Goal: Task Accomplishment & Management: Use online tool/utility

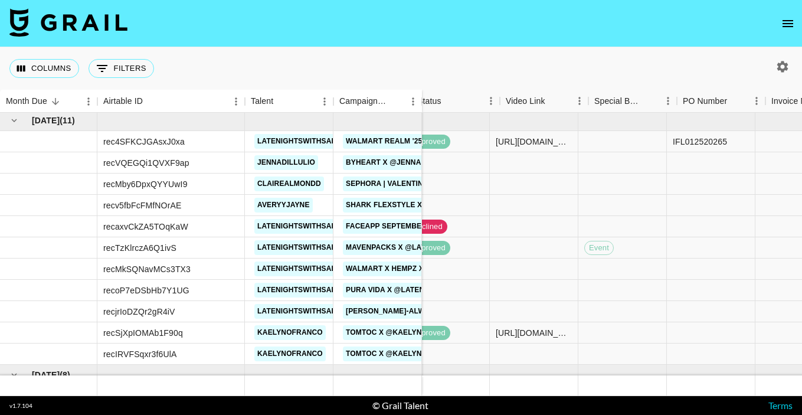
scroll to position [41, 525]
click at [513, 310] on div at bounding box center [530, 311] width 88 height 21
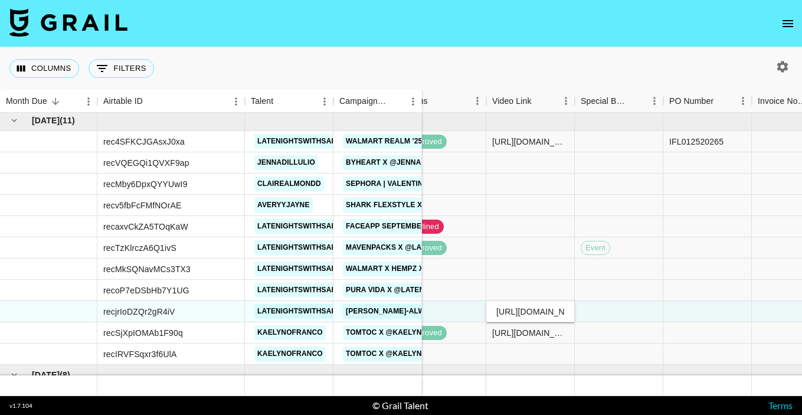
scroll to position [0, 219]
type input "https://www.instagram.com/reel/DPMNBKKjt4y/?igsh=M3Y4dTgxNmZoNGJ2"
click at [616, 314] on div at bounding box center [618, 311] width 88 height 21
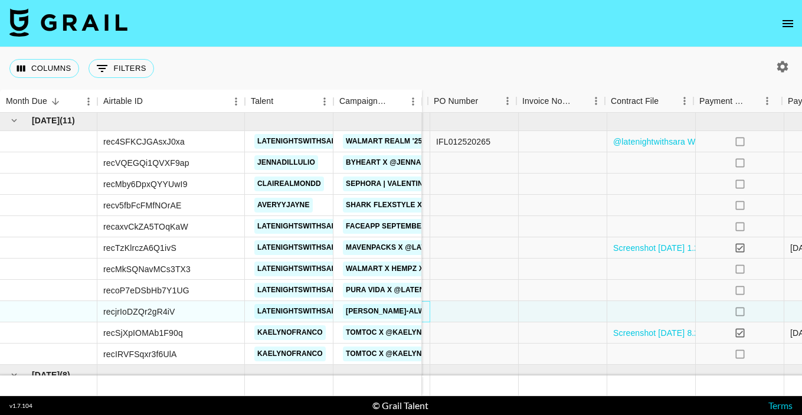
scroll to position [41, 761]
click at [616, 314] on div at bounding box center [649, 311] width 88 height 21
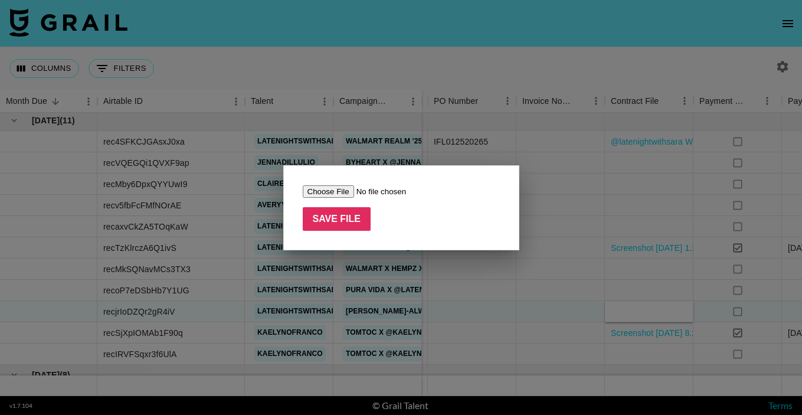
click at [333, 194] on input "file" at bounding box center [377, 191] width 149 height 12
type input "C:\fakepath\FEA Ardene Ambassador Agreement - Sara Davila (2) (1) (1).pdf"
click at [363, 222] on input "Save File" at bounding box center [337, 219] width 68 height 24
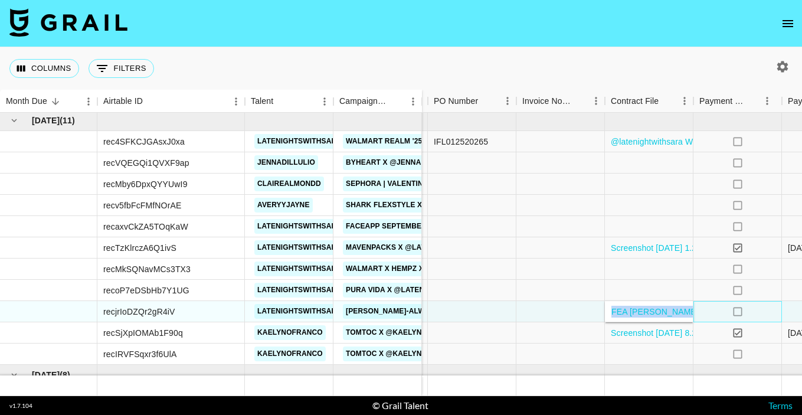
click at [713, 310] on div "no" at bounding box center [737, 311] width 88 height 21
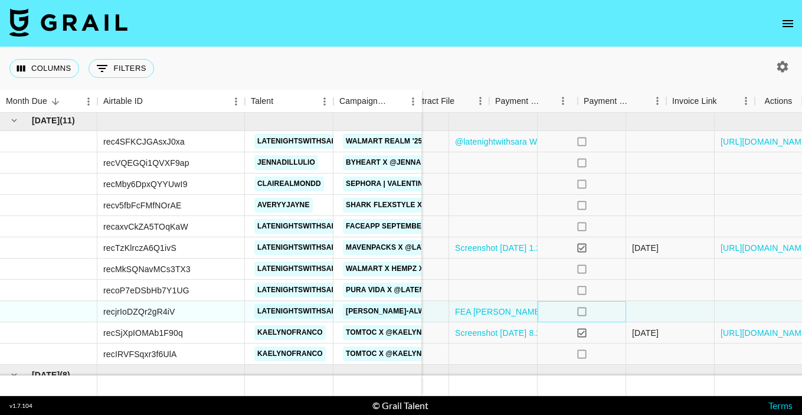
scroll to position [41, 965]
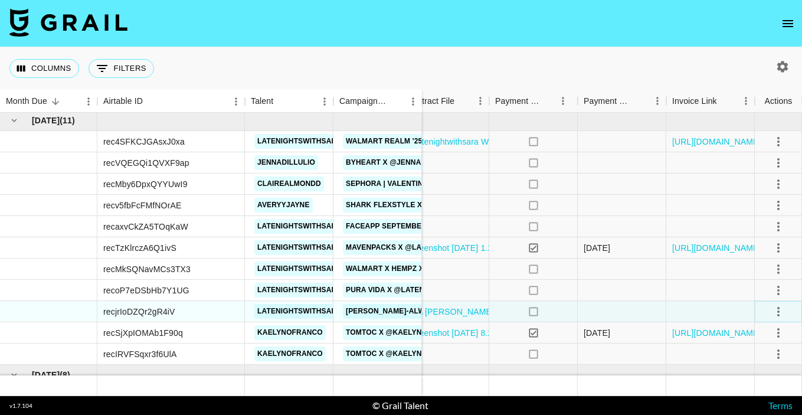
click at [771, 307] on icon "select merge strategy" at bounding box center [778, 311] width 14 height 14
click at [737, 285] on div "Approve" at bounding box center [752, 286] width 36 height 14
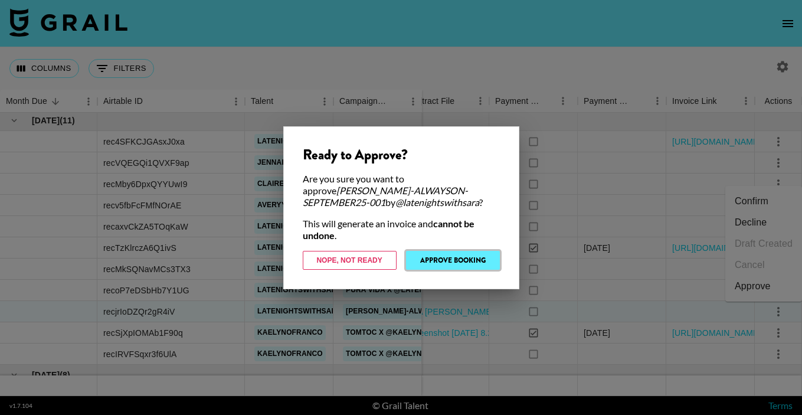
click at [451, 259] on button "Approve Booking" at bounding box center [453, 260] width 94 height 19
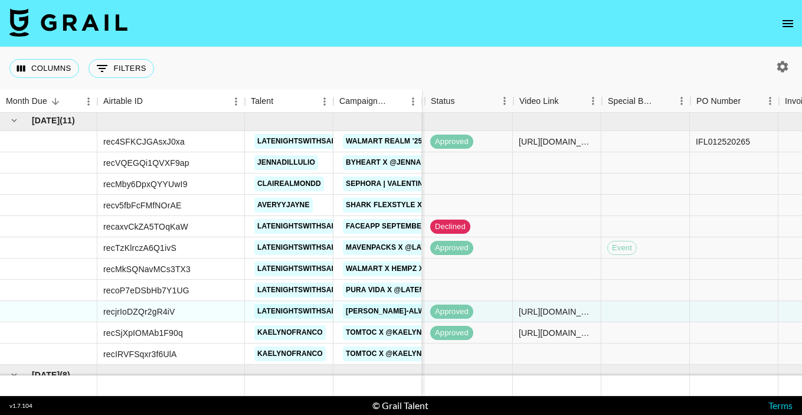
scroll to position [41, 500]
click at [537, 352] on div at bounding box center [556, 353] width 88 height 21
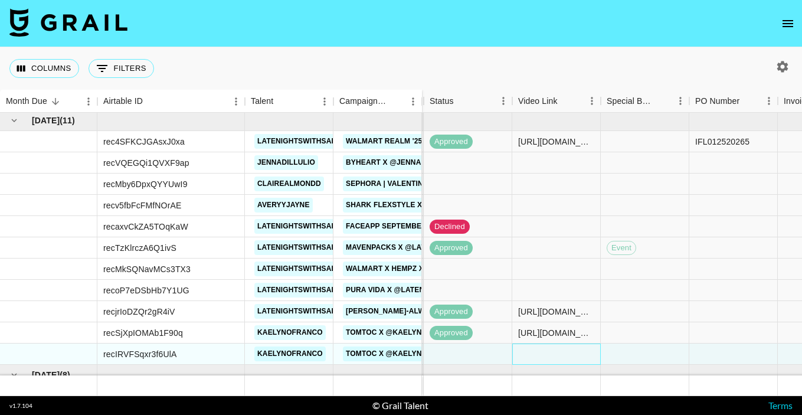
click at [537, 352] on div at bounding box center [556, 353] width 88 height 21
type input "https://www.instagram.com/reel/DPKD4KgD72I/?utm_source=ig_web_copy_link&igsh=NW…"
click at [635, 352] on div at bounding box center [644, 353] width 88 height 21
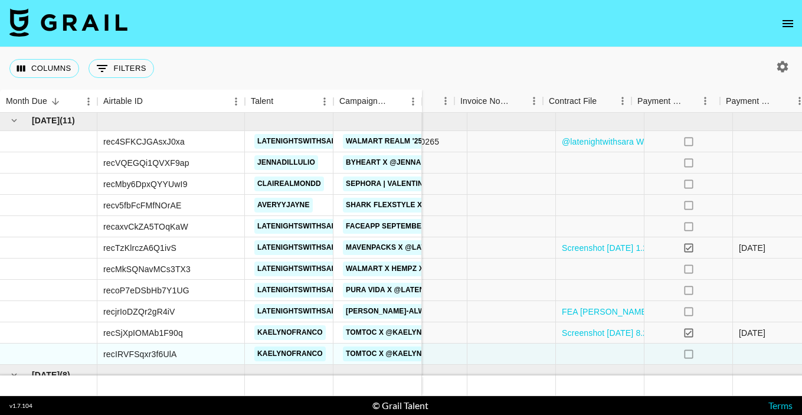
scroll to position [41, 787]
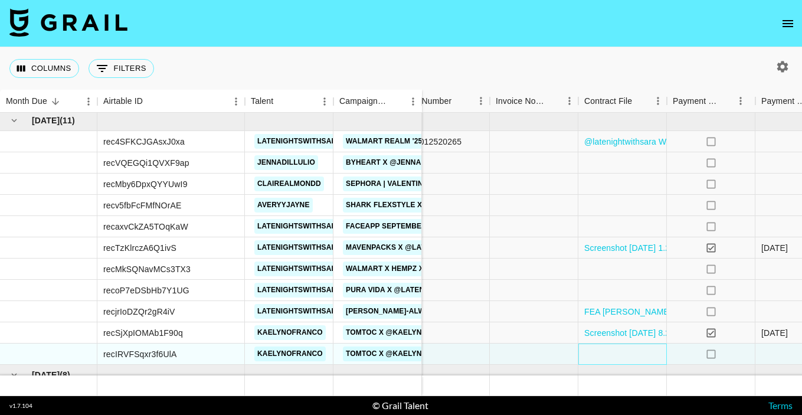
click at [635, 352] on div at bounding box center [622, 353] width 88 height 21
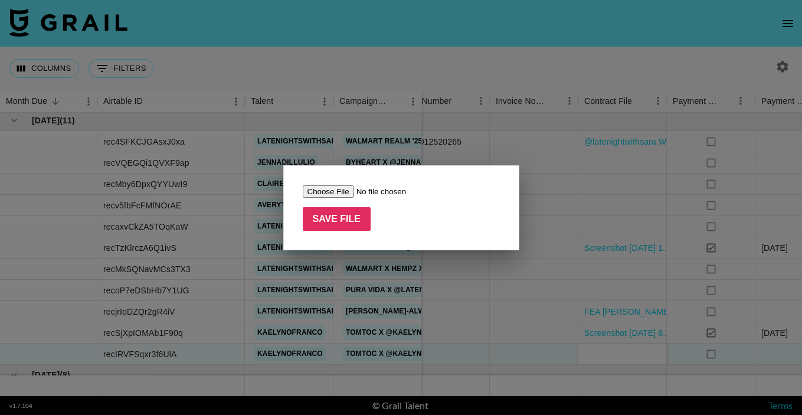
click at [324, 190] on input "file" at bounding box center [377, 191] width 149 height 12
type input "C:\fakepath\Screenshot 2025-09-10 at 8.22.39 PM.png"
click at [356, 222] on input "Save File" at bounding box center [337, 219] width 68 height 24
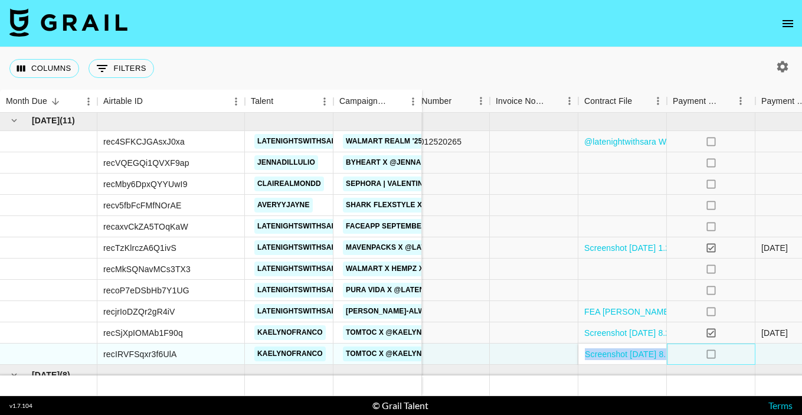
click at [683, 349] on div "no" at bounding box center [710, 353] width 88 height 21
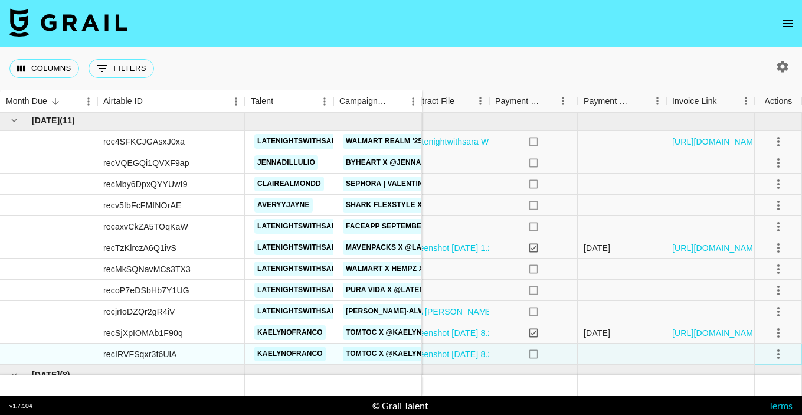
click at [779, 352] on icon "select merge strategy" at bounding box center [778, 354] width 14 height 14
click at [753, 334] on div "Approve" at bounding box center [752, 328] width 36 height 14
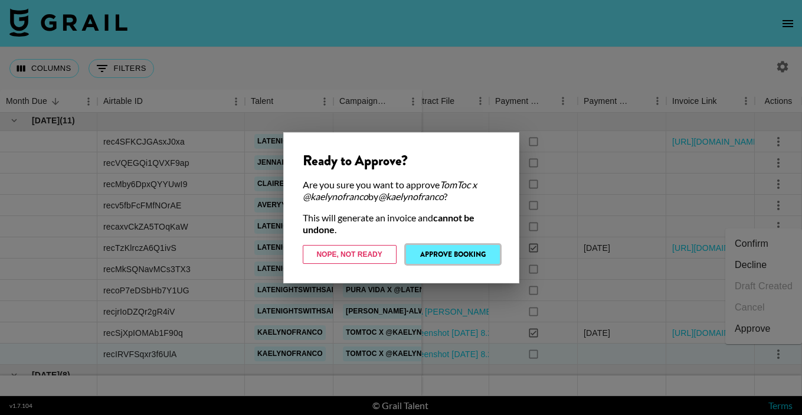
click at [452, 258] on button "Approve Booking" at bounding box center [453, 254] width 94 height 19
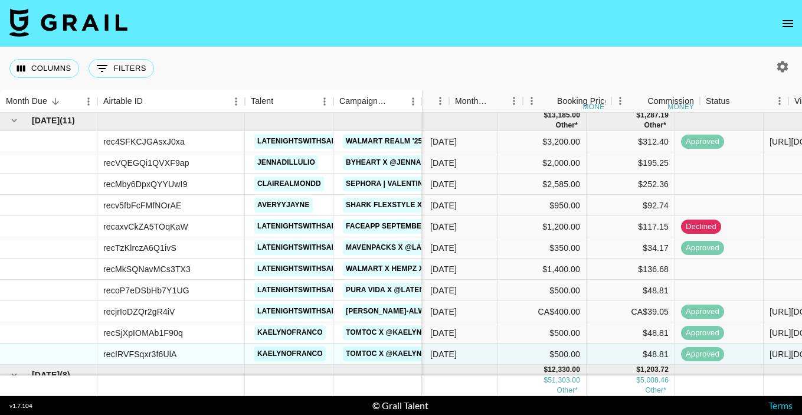
scroll to position [41, 322]
